Goal: Task Accomplishment & Management: Manage account settings

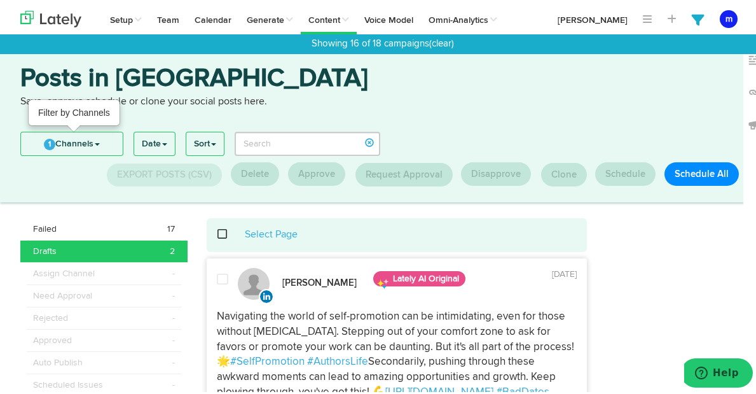
click at [106, 142] on link "1 Channels" at bounding box center [72, 141] width 102 height 23
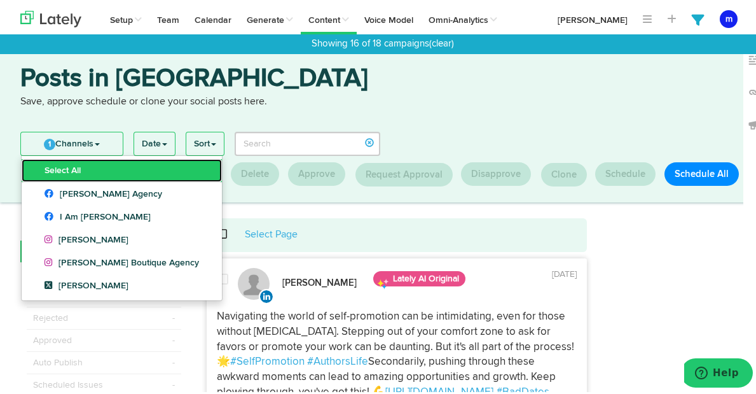
click at [99, 171] on link "Select All" at bounding box center [122, 167] width 200 height 23
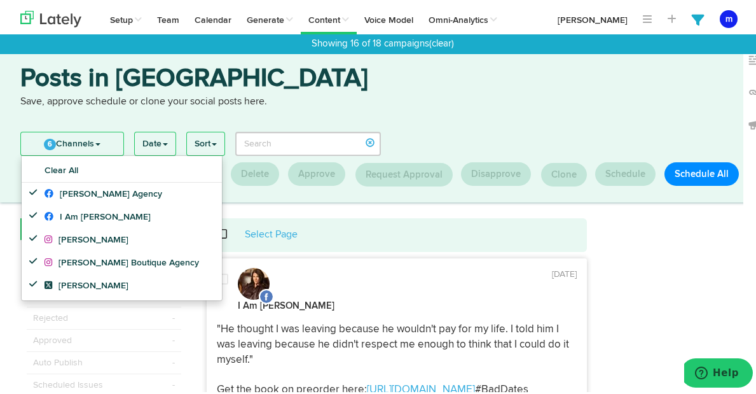
click at [102, 141] on link "6 Channels" at bounding box center [72, 141] width 102 height 23
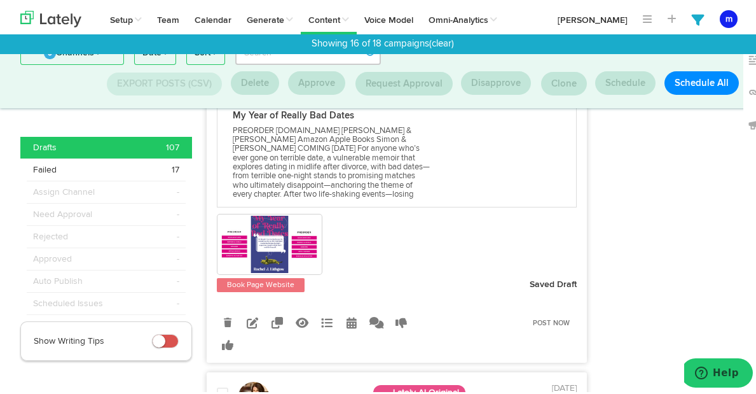
scroll to position [323, 0]
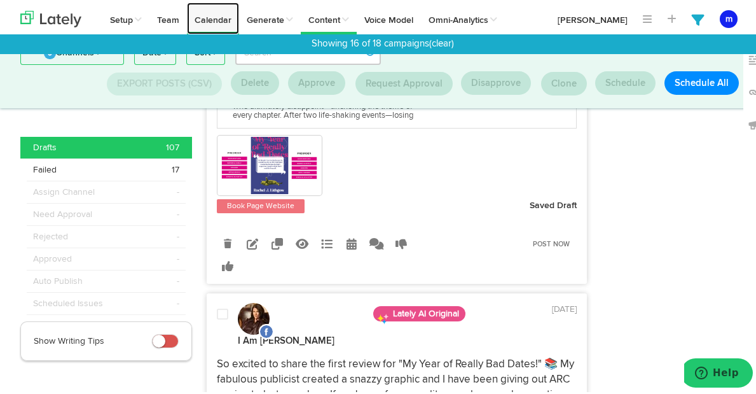
click at [216, 16] on link "Calendar" at bounding box center [213, 16] width 52 height 32
click at [251, 247] on icon at bounding box center [252, 240] width 11 height 11
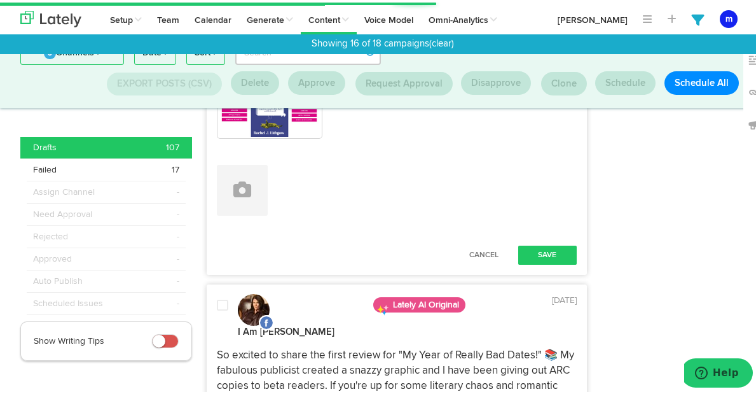
scroll to position [452, 0]
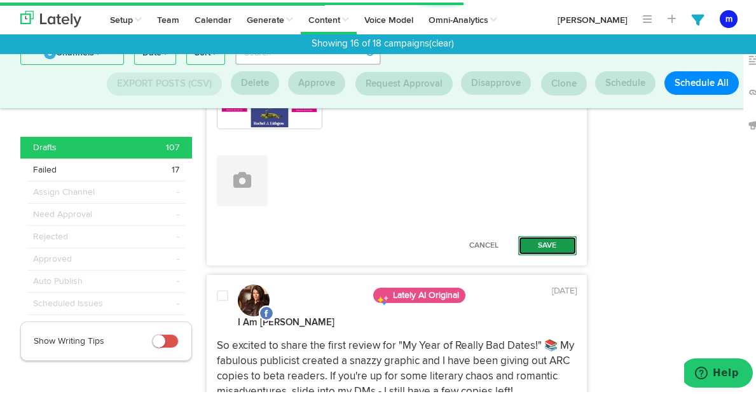
click at [555, 233] on button "Save" at bounding box center [547, 242] width 59 height 19
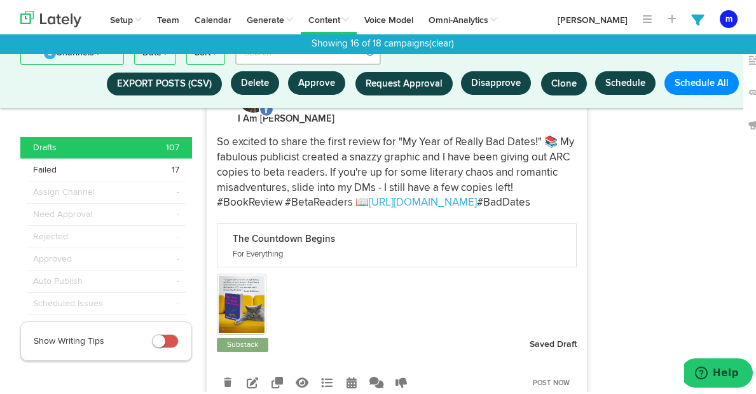
scroll to position [611, 0]
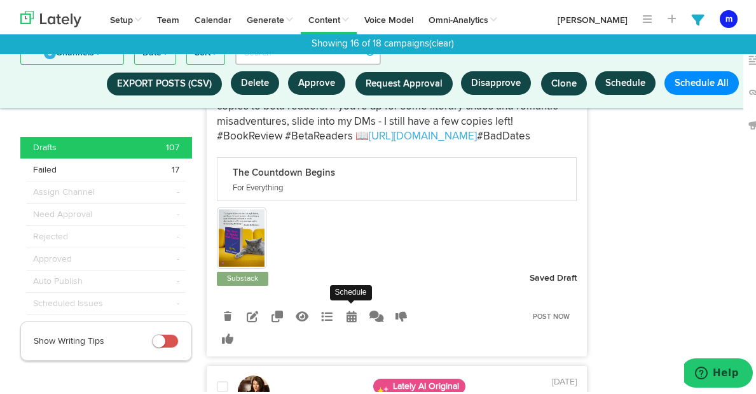
click at [347, 315] on icon at bounding box center [352, 313] width 10 height 11
select select "9"
select select "38"
select select "PM"
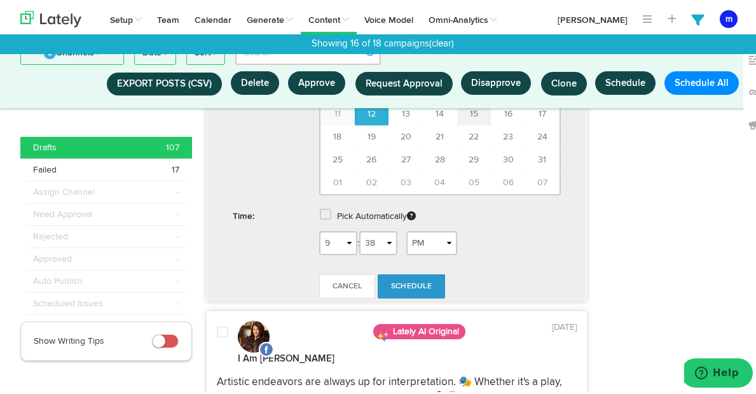
scroll to position [1064, 0]
click at [402, 111] on span "13" at bounding box center [406, 110] width 8 height 9
type input "August 13 2025"
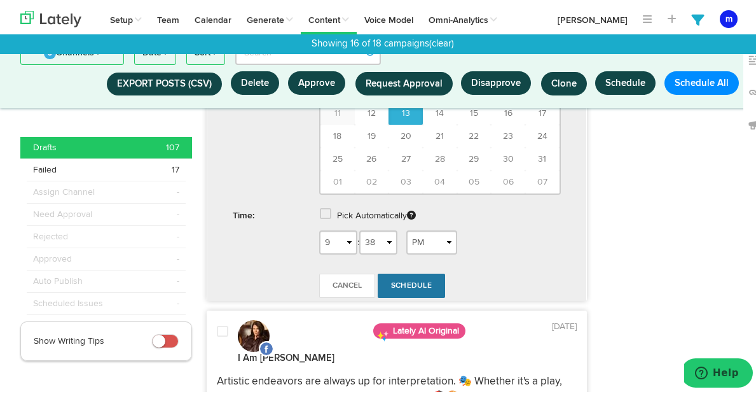
click at [410, 287] on span "Schedule" at bounding box center [411, 283] width 41 height 8
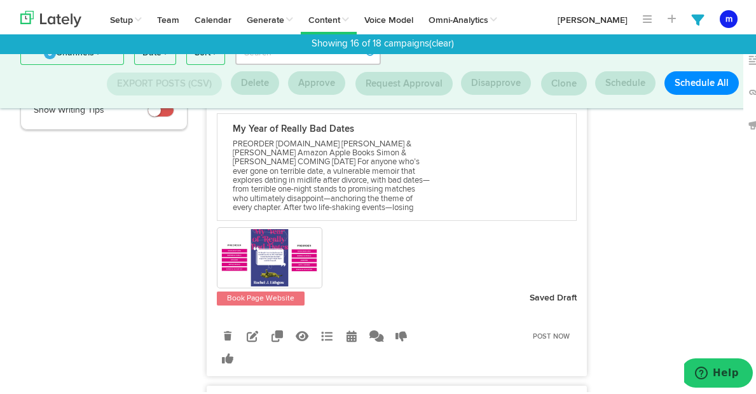
scroll to position [242, 0]
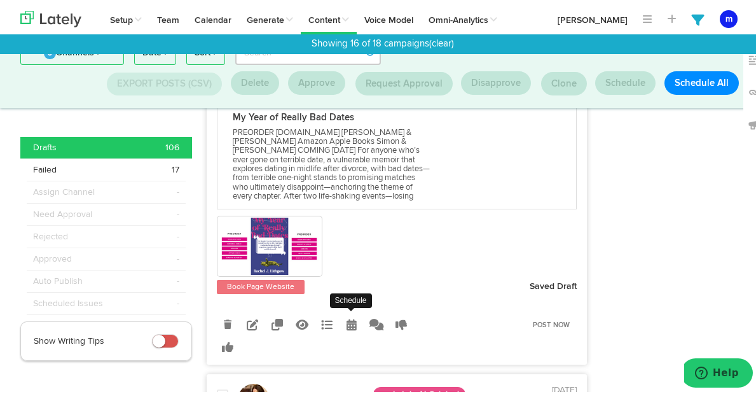
click at [348, 328] on icon at bounding box center [352, 321] width 10 height 11
select select "10"
select select "PM"
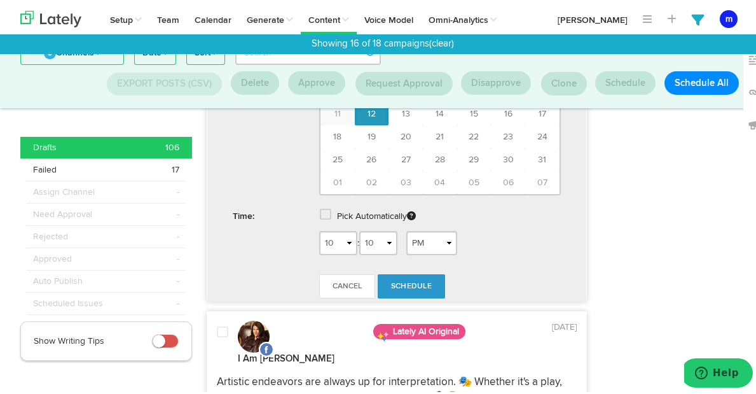
scroll to position [704, 0]
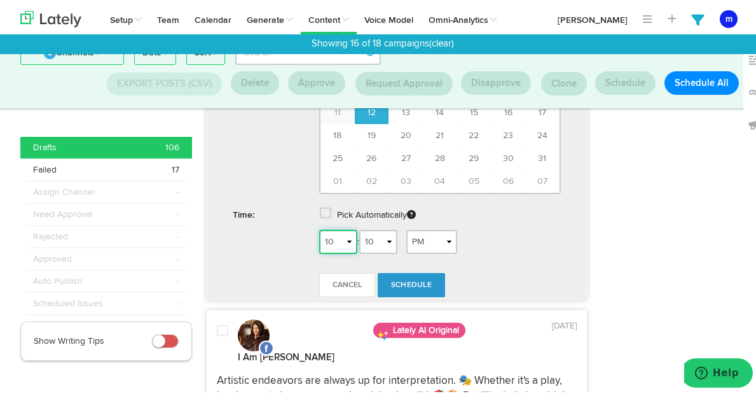
click at [344, 251] on select "1 2 3 4 5 6 7 8 9 10 11 12" at bounding box center [338, 239] width 38 height 24
select select "2"
click at [419, 286] on span "Schedule" at bounding box center [411, 283] width 41 height 8
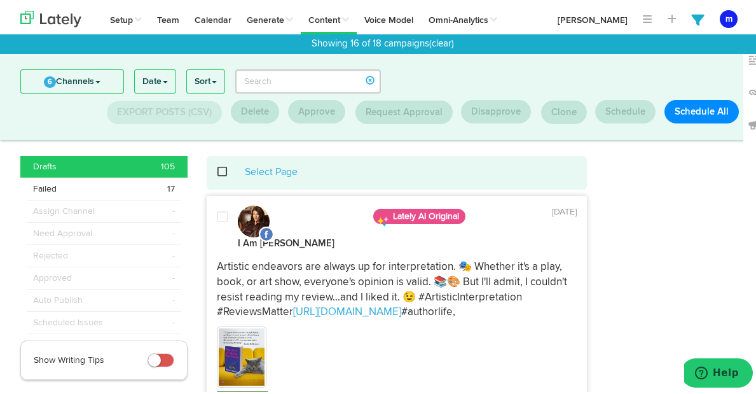
scroll to position [0, 0]
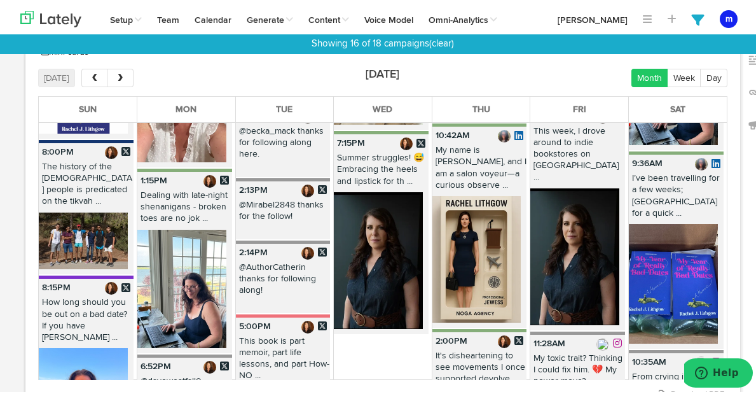
scroll to position [352, 0]
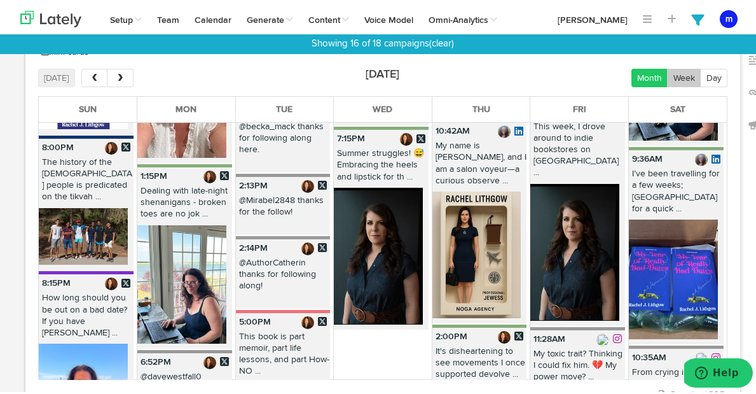
click at [679, 70] on button "Week" at bounding box center [684, 75] width 34 height 18
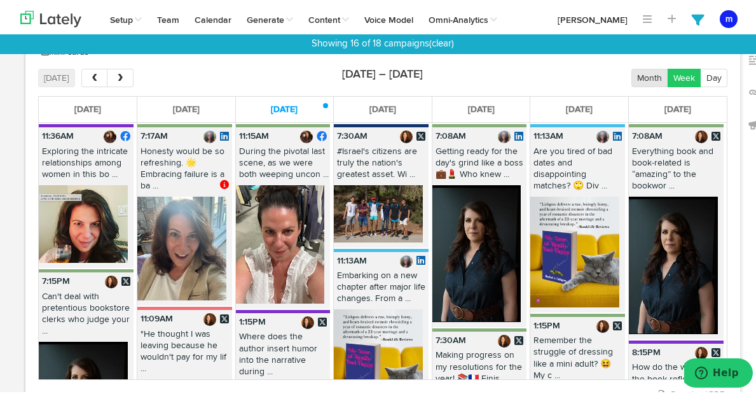
click at [637, 70] on button "Month" at bounding box center [650, 75] width 37 height 18
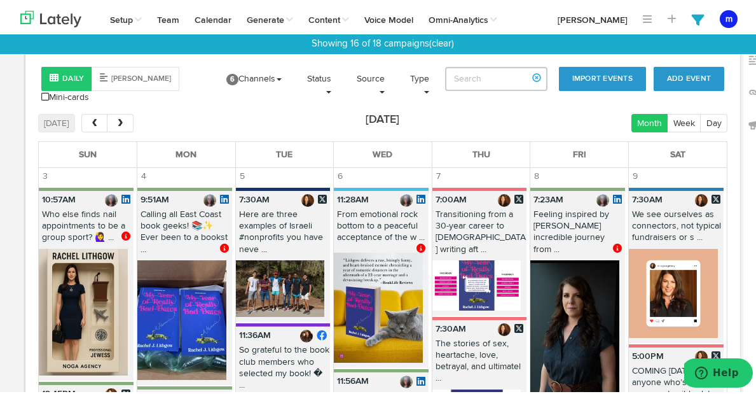
scroll to position [1987, 0]
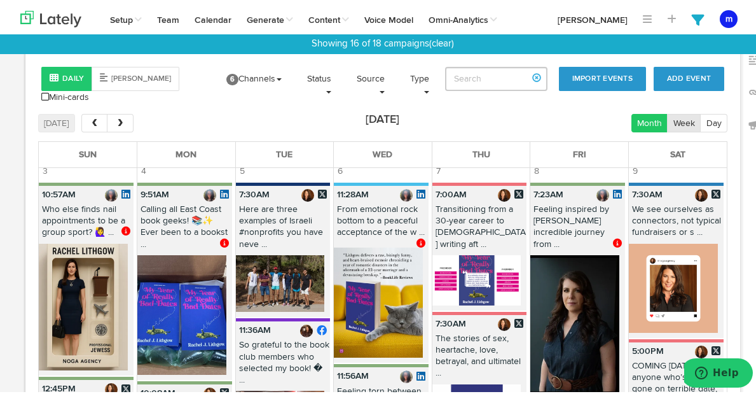
click at [679, 120] on button "Week" at bounding box center [684, 120] width 34 height 18
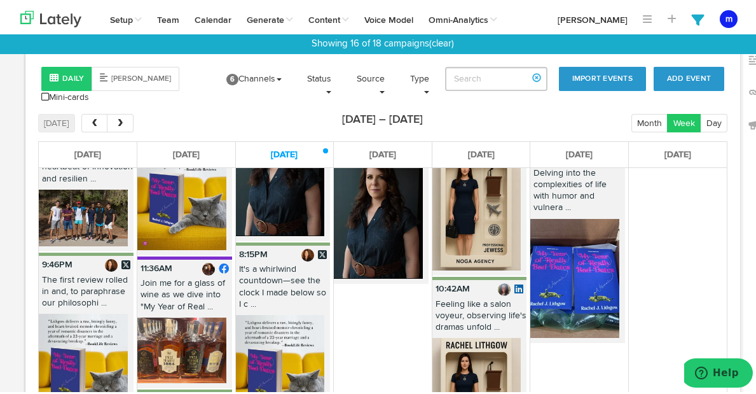
scroll to position [0, 0]
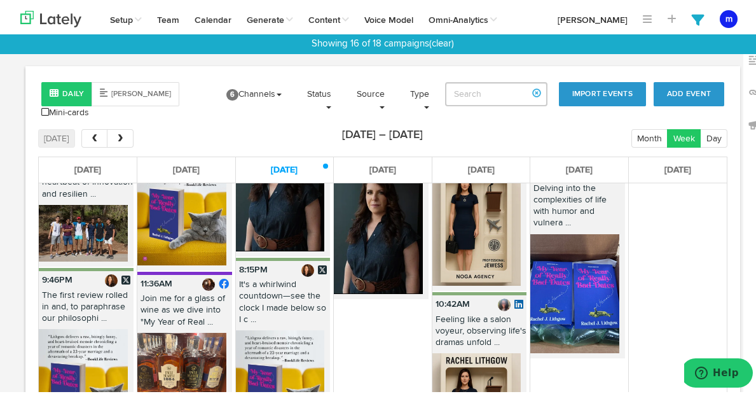
click at [381, 43] on div "Showing 16 of 18 campaigns (clear)" at bounding box center [383, 41] width 766 height 19
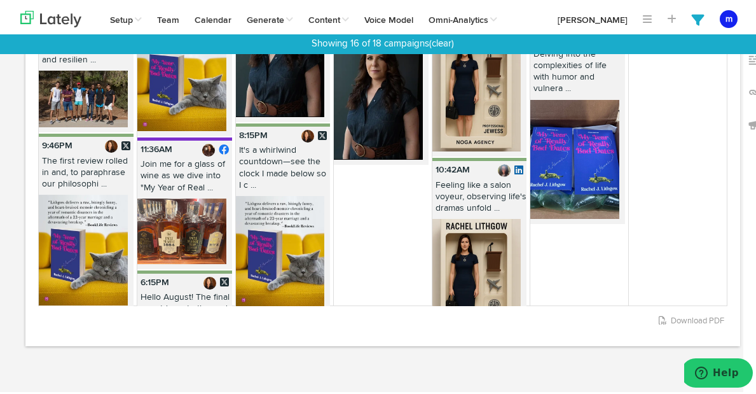
scroll to position [135, 0]
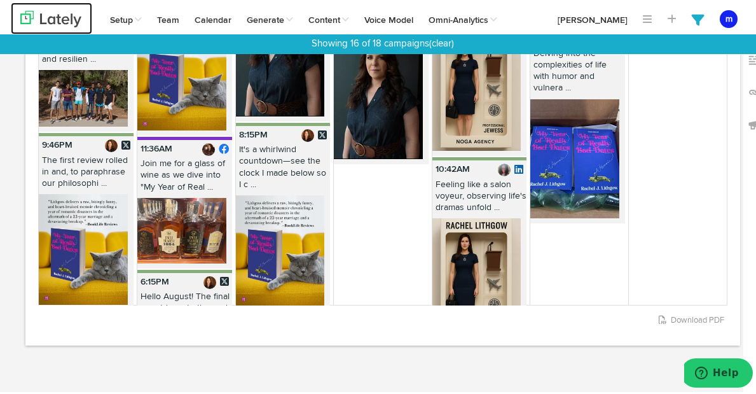
click at [54, 17] on img at bounding box center [50, 16] width 61 height 17
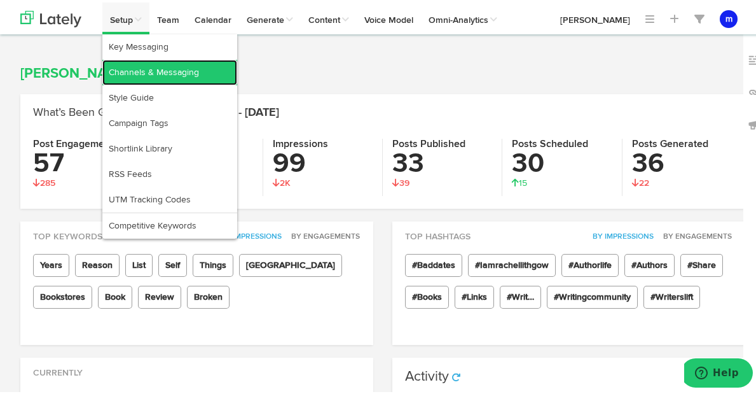
click at [158, 71] on link "Channels & Messaging" at bounding box center [169, 69] width 135 height 25
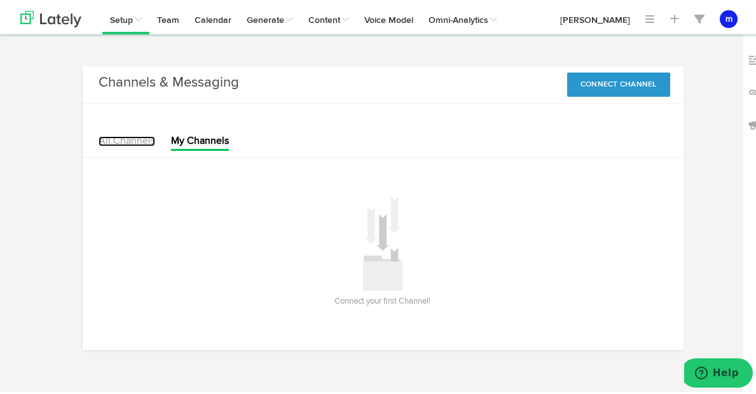
click at [130, 142] on link "All Channels" at bounding box center [127, 139] width 57 height 10
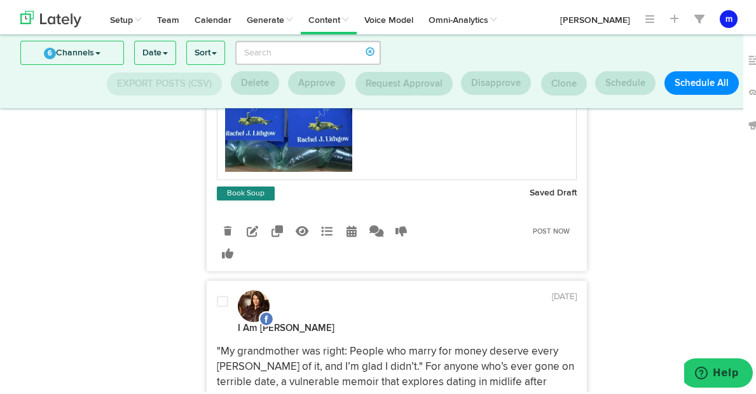
scroll to position [314, 0]
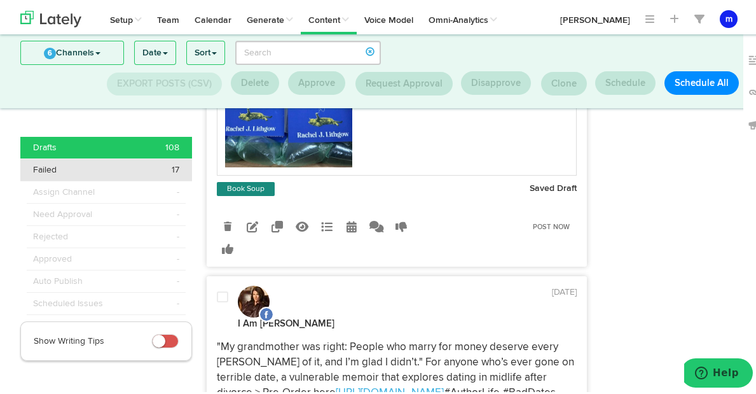
click at [148, 170] on div "Failed 17" at bounding box center [106, 167] width 146 height 13
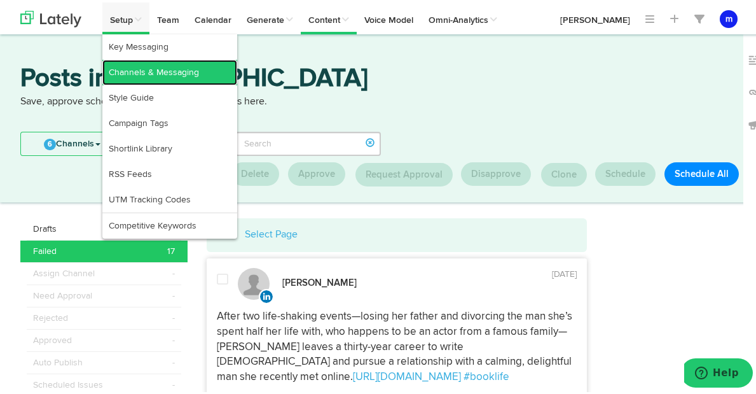
click at [136, 69] on link "Channels & Messaging" at bounding box center [169, 69] width 135 height 25
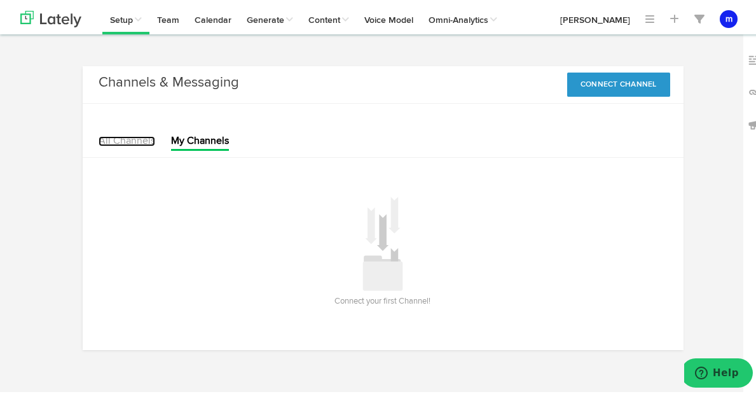
click at [121, 141] on link "All Channels" at bounding box center [127, 139] width 57 height 10
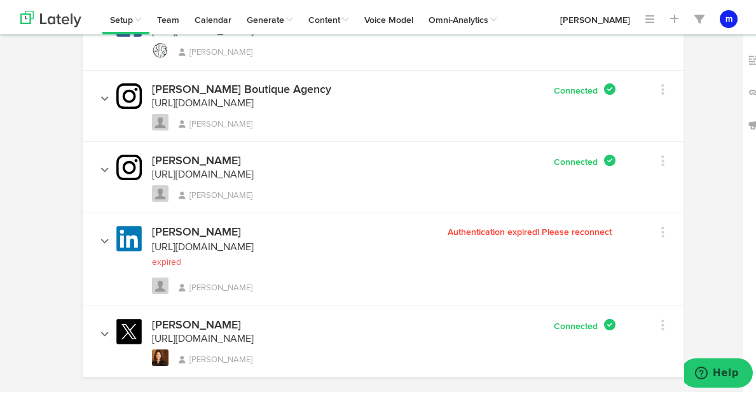
scroll to position [262, 0]
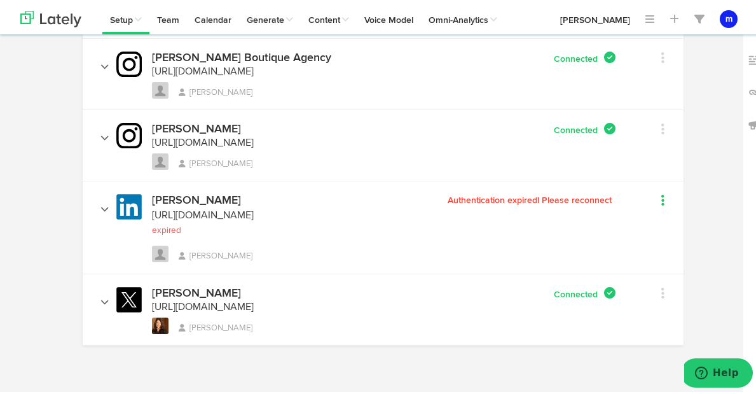
click at [654, 202] on link at bounding box center [649, 199] width 29 height 18
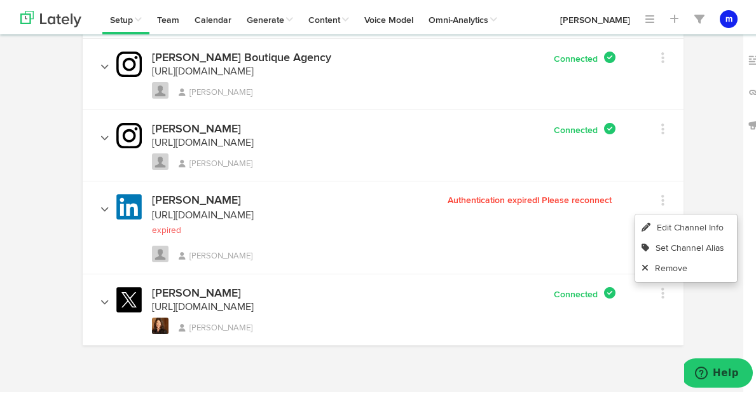
click at [566, 226] on div "[PERSON_NAME] [URL][DOMAIN_NAME] expired [PERSON_NAME] Authentication expired! …" at bounding box center [359, 225] width 534 height 69
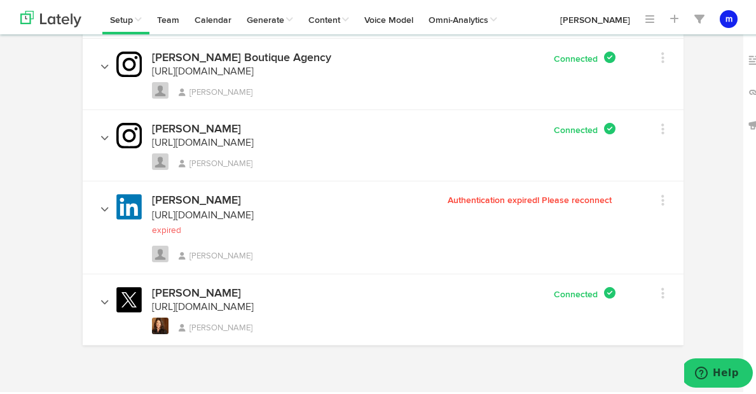
click at [661, 200] on div "Edit Channel Info Set Channel Alias Remove" at bounding box center [649, 197] width 48 height 24
click at [654, 200] on link at bounding box center [649, 199] width 29 height 18
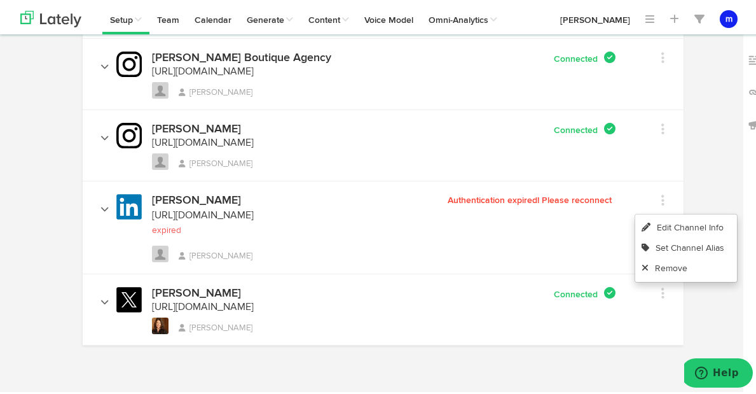
click at [582, 191] on div "Authentication expired! Please reconnect" at bounding box center [514, 197] width 203 height 13
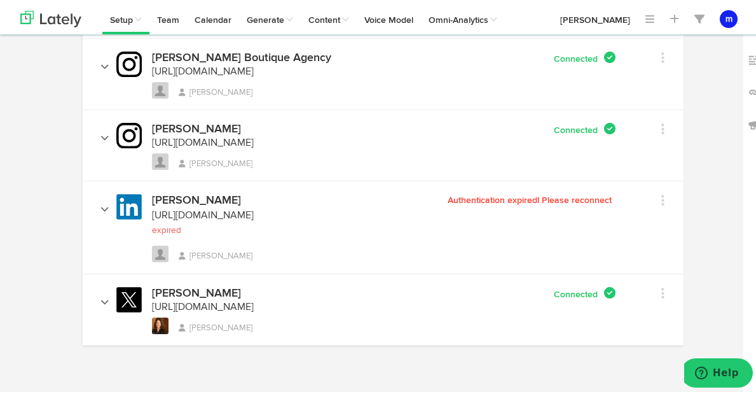
click at [581, 201] on span "Authentication expired! Please reconnect" at bounding box center [532, 197] width 168 height 9
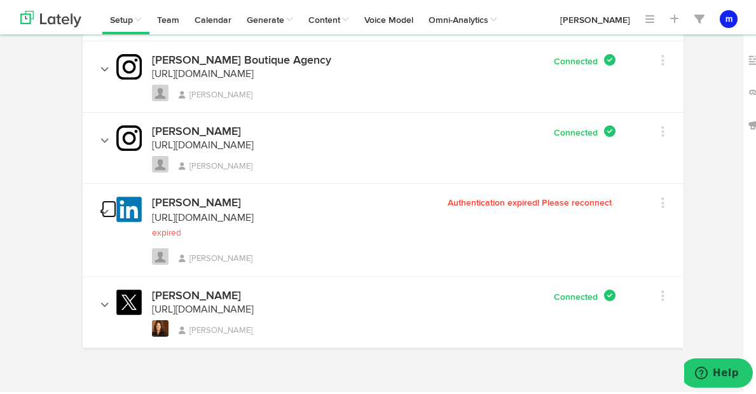
click at [100, 211] on icon at bounding box center [104, 208] width 8 height 5
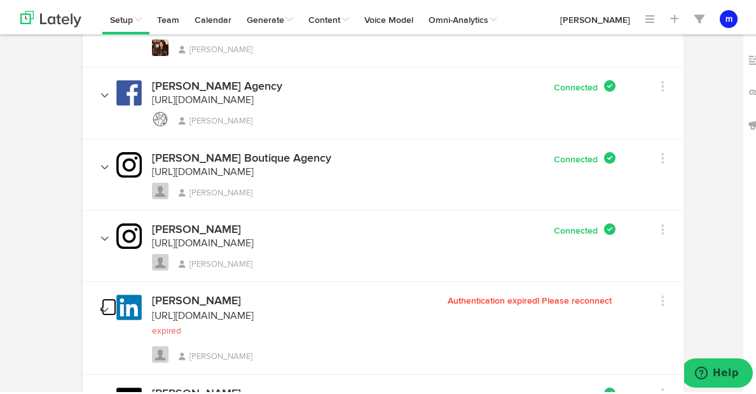
scroll to position [0, 0]
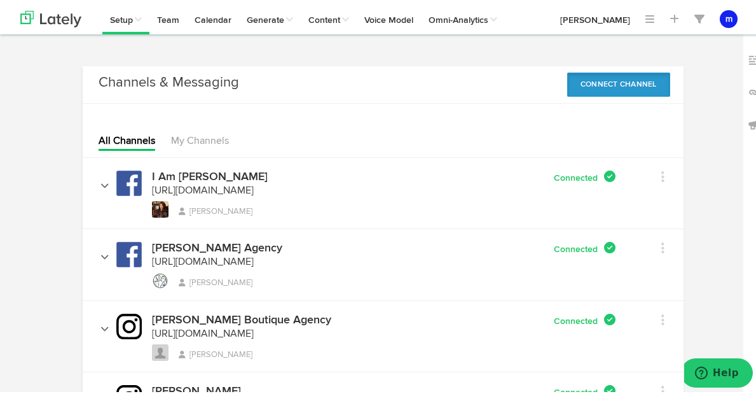
click at [583, 81] on button "Connect Channel" at bounding box center [618, 82] width 103 height 24
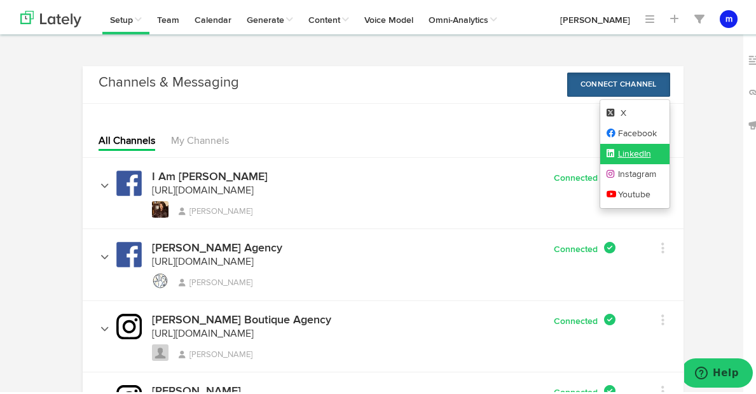
click at [644, 149] on link "LinkedIn" at bounding box center [634, 151] width 69 height 20
